Goal: Find contact information: Find contact information

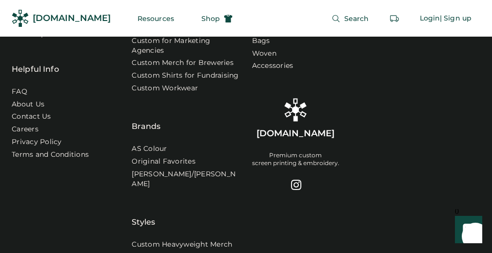
scroll to position [3937, 0]
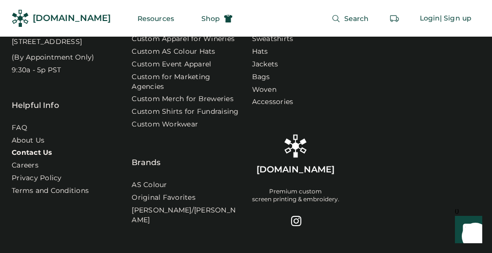
click at [27, 148] on link "Contact Us" at bounding box center [32, 153] width 40 height 10
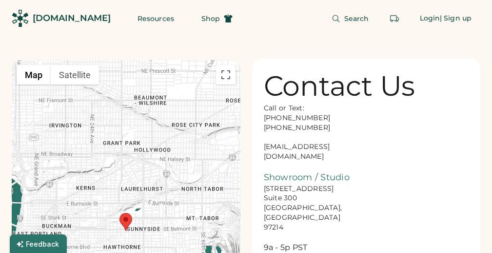
drag, startPoint x: 304, startPoint y: 150, endPoint x: 314, endPoint y: 147, distance: 9.7
click at [304, 149] on div "Call or Text: 888-299-3595 503-954-3595 hello@rendered.co Showroom / Studio 916…" at bounding box center [313, 188] width 98 height 170
drag, startPoint x: 336, startPoint y: 147, endPoint x: 261, endPoint y: 150, distance: 74.7
click at [261, 150] on div "Contact Us Call or Text: 888-299-3595 503-954-3595 hello@rendered.co Showroom /…" at bounding box center [366, 172] width 229 height 227
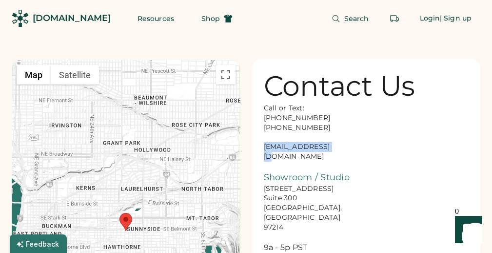
click at [338, 145] on div "Call or Text: 888-299-3595 503-954-3595 hello@rendered.co Showroom / Studio 916…" at bounding box center [313, 188] width 98 height 170
drag, startPoint x: 338, startPoint y: 145, endPoint x: 261, endPoint y: 148, distance: 77.1
click at [261, 148] on div "Contact Us Call or Text: 888-299-3595 503-954-3595 hello@rendered.co Showroom /…" at bounding box center [366, 172] width 229 height 227
